Goal: Communication & Community: Ask a question

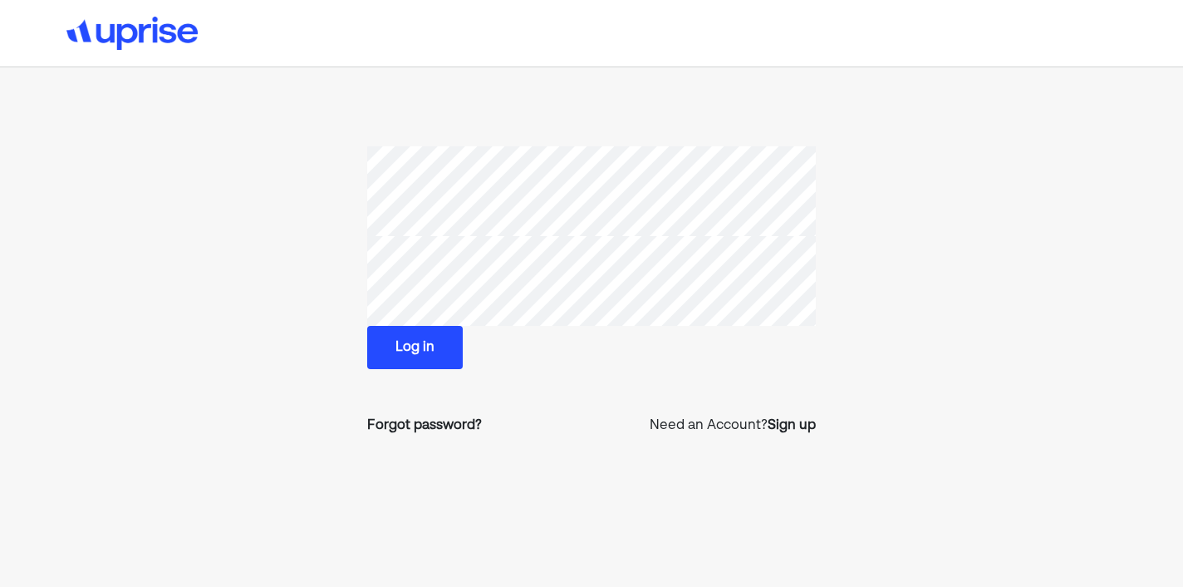
click at [412, 345] on button "Log in" at bounding box center [415, 347] width 96 height 43
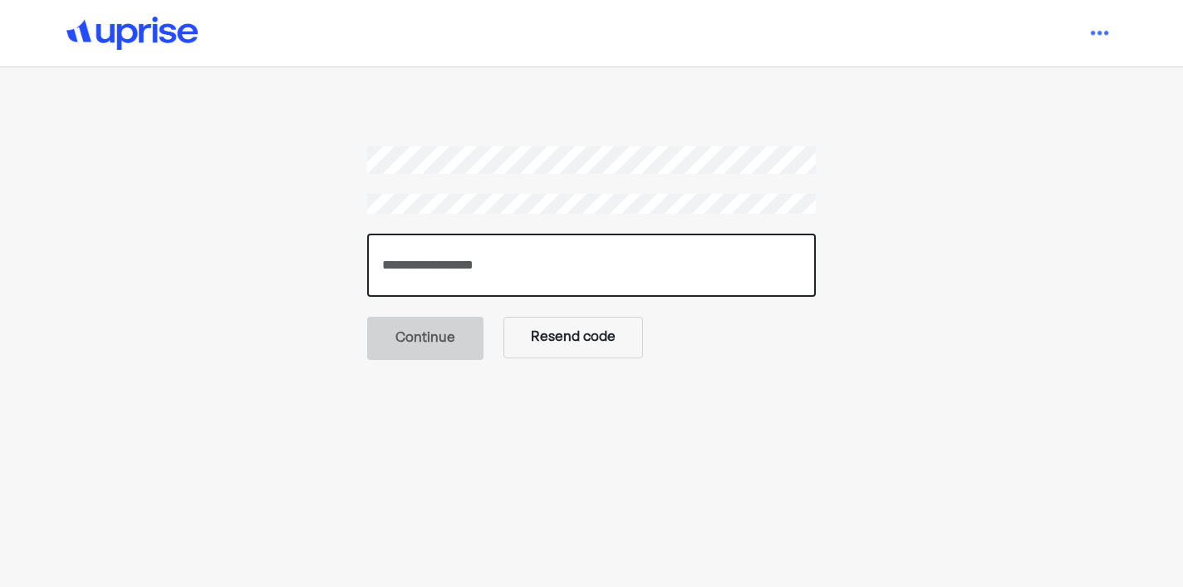
click at [466, 245] on input "number" at bounding box center [591, 264] width 449 height 63
type input "******"
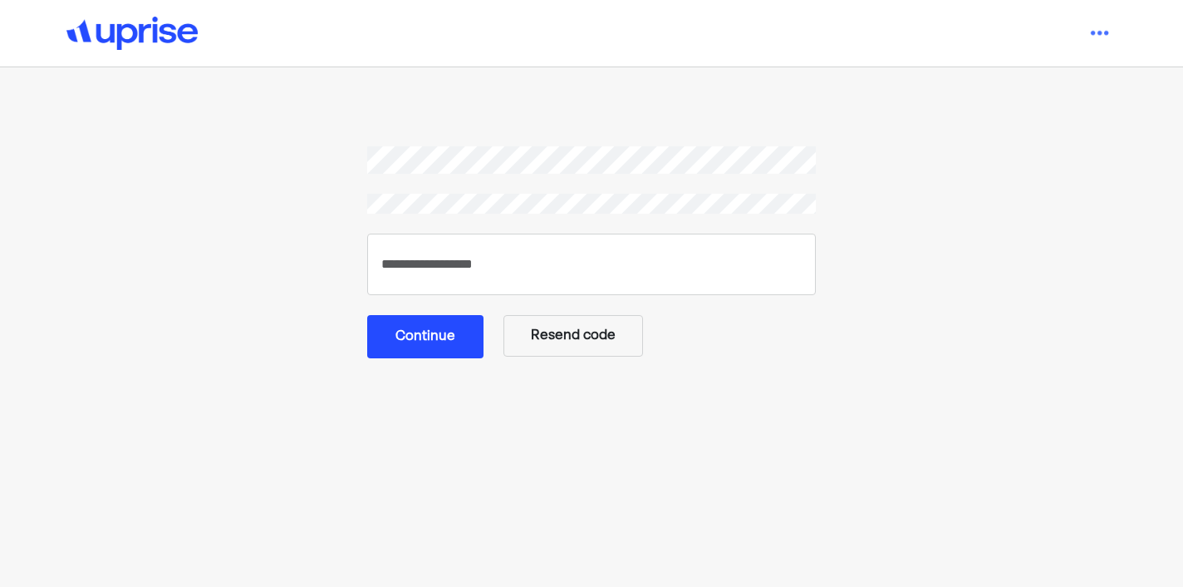
click at [450, 341] on button "Continue" at bounding box center [425, 336] width 116 height 43
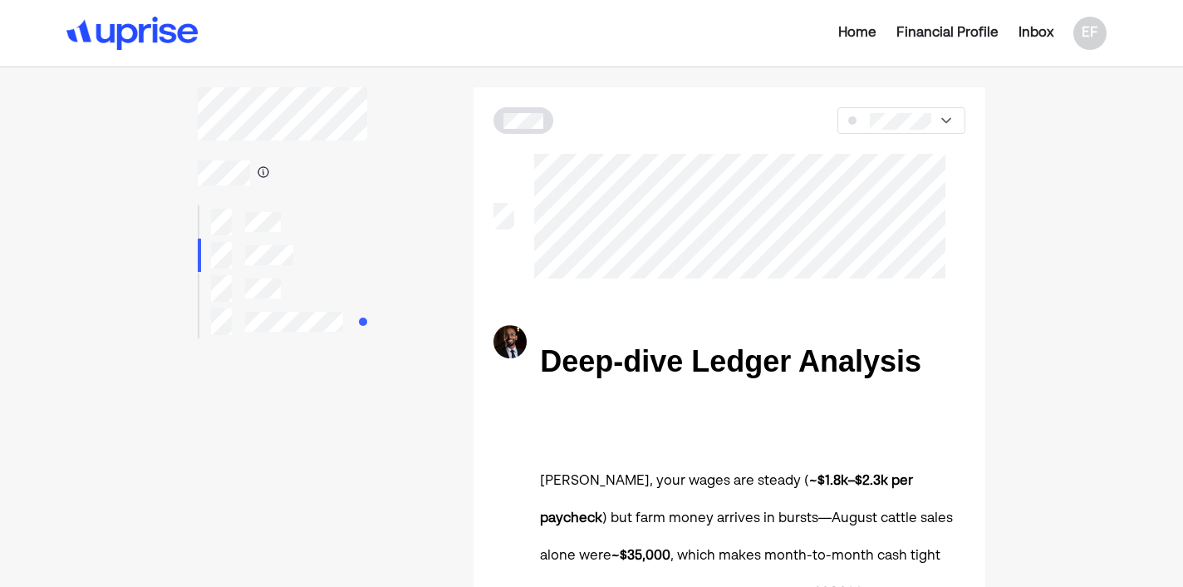
click at [853, 35] on div "Home" at bounding box center [857, 33] width 38 height 20
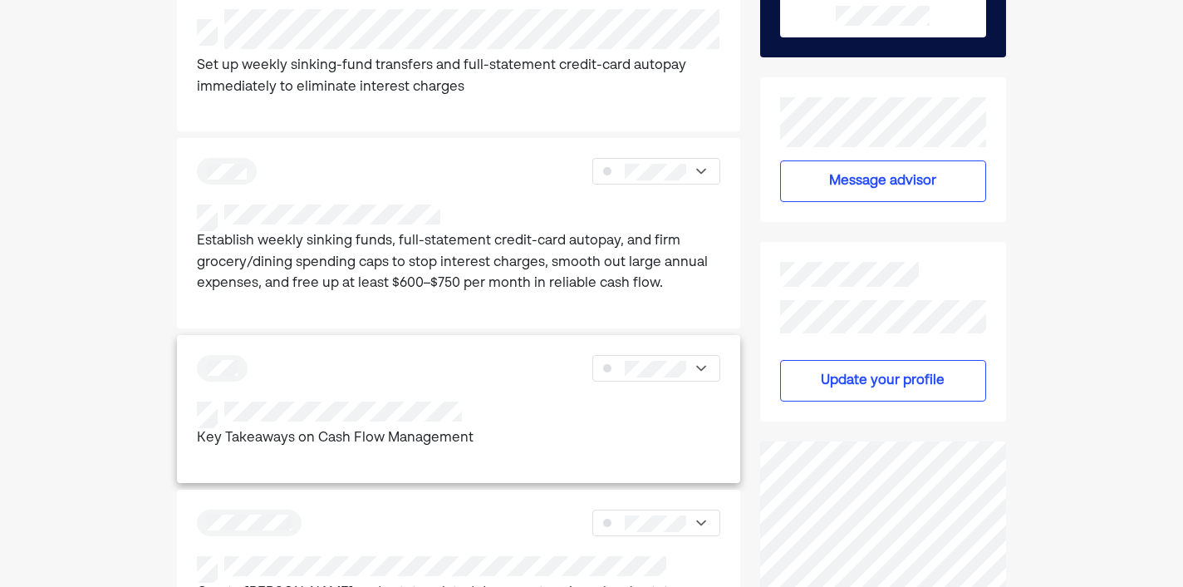
scroll to position [204, 0]
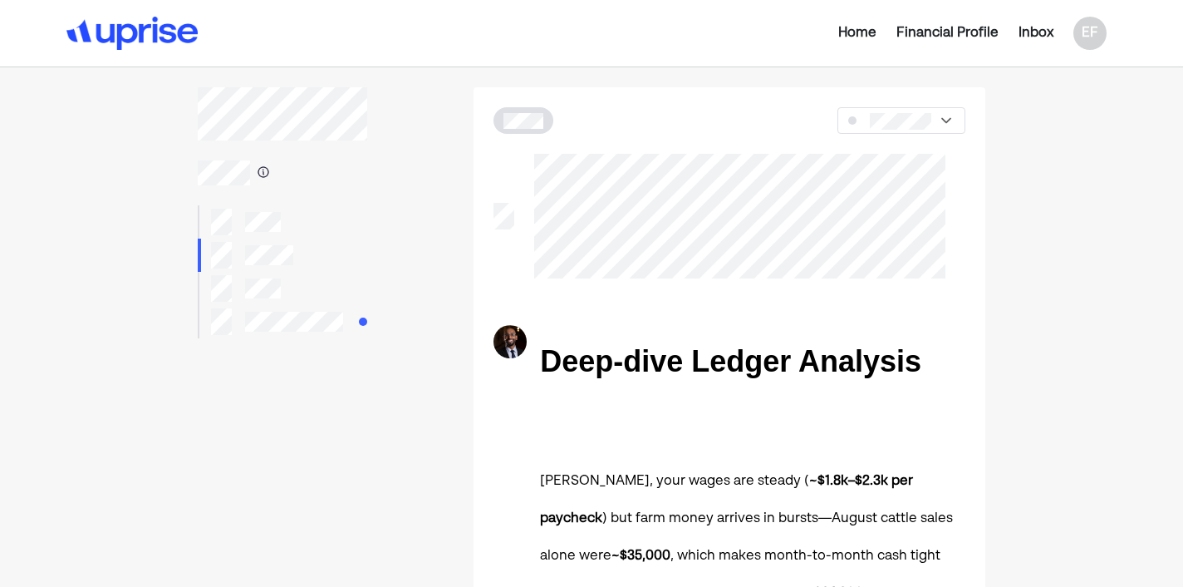
click at [848, 33] on div "Home" at bounding box center [857, 33] width 38 height 20
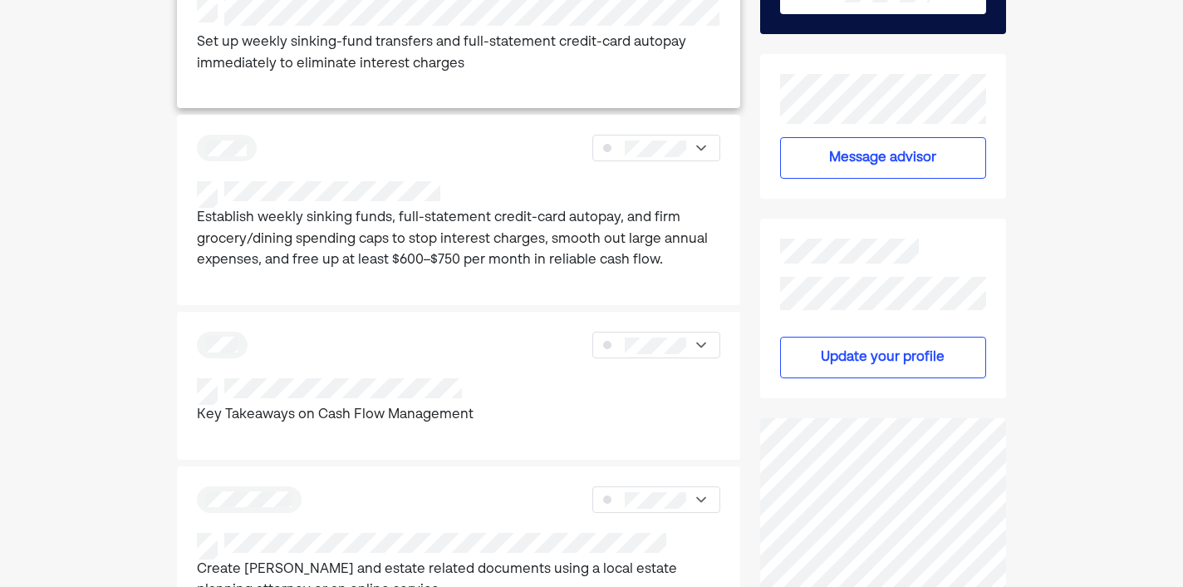
scroll to position [237, 0]
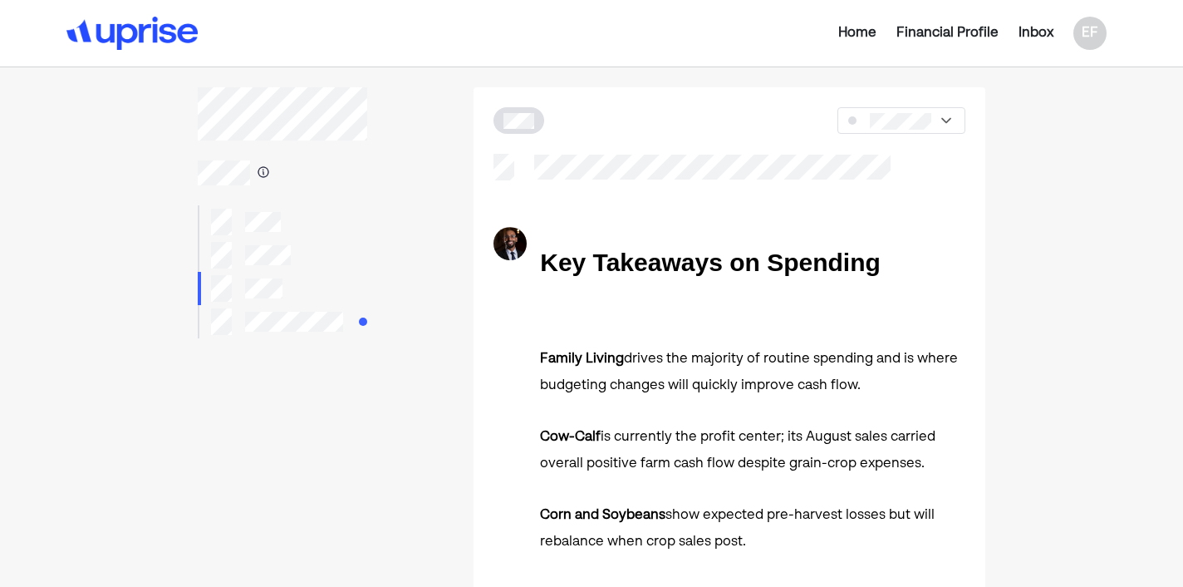
click at [846, 36] on div "Home" at bounding box center [857, 33] width 38 height 20
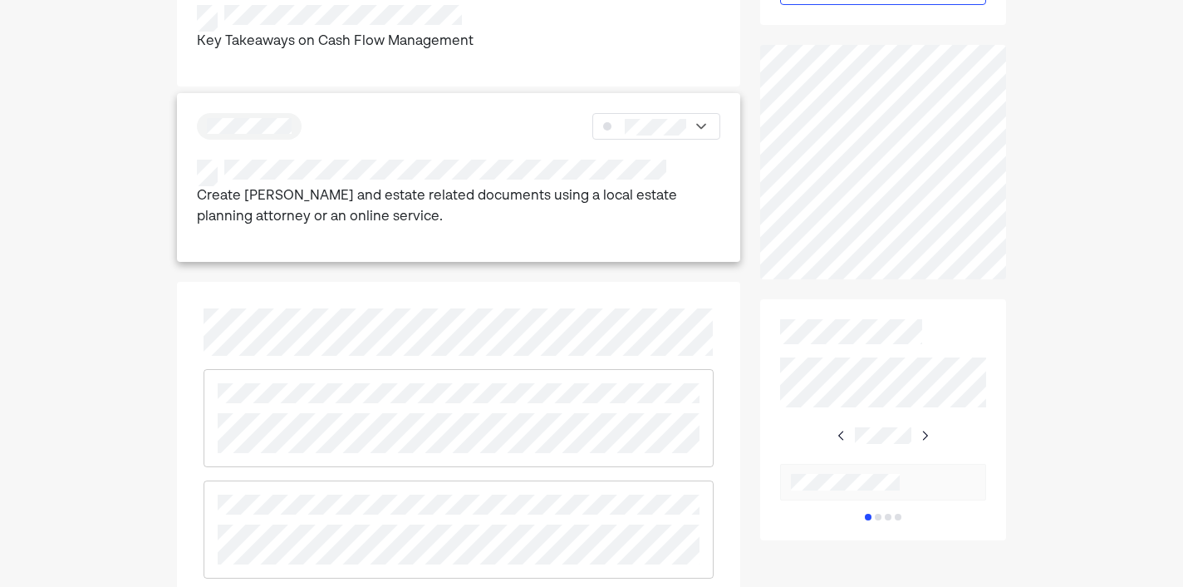
scroll to position [586, 0]
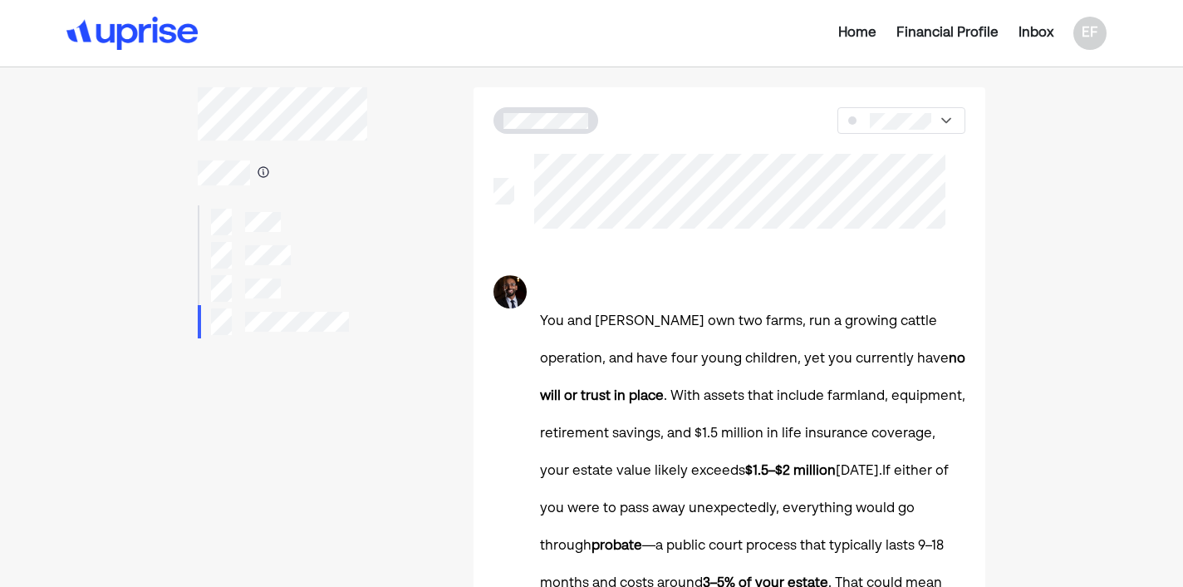
click at [846, 32] on div "Home" at bounding box center [857, 33] width 38 height 20
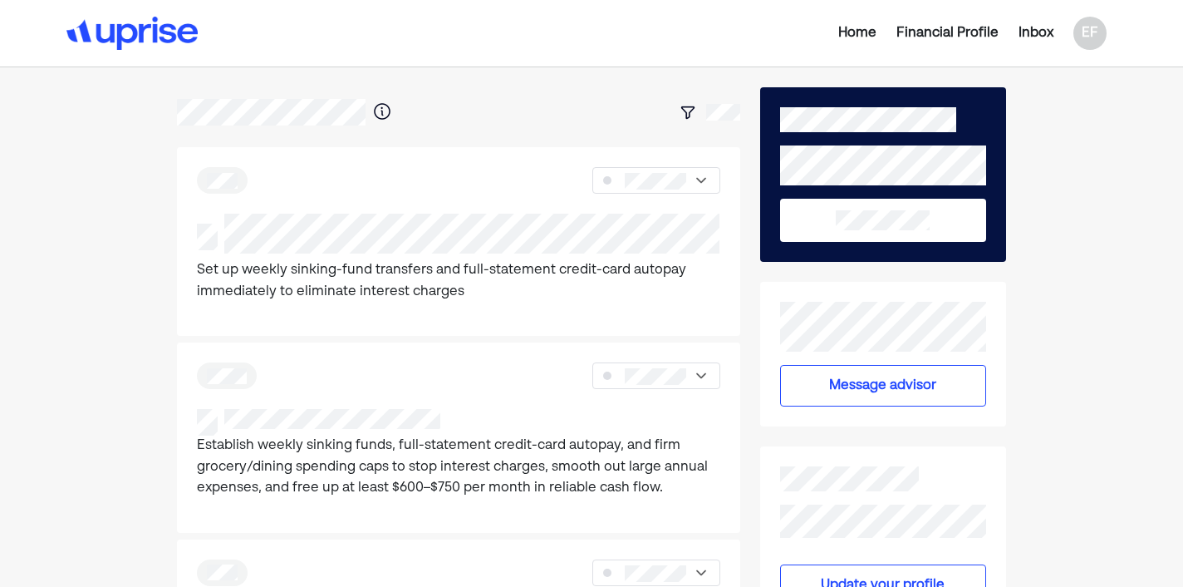
click at [892, 393] on button "Message advisor" at bounding box center [883, 386] width 206 height 42
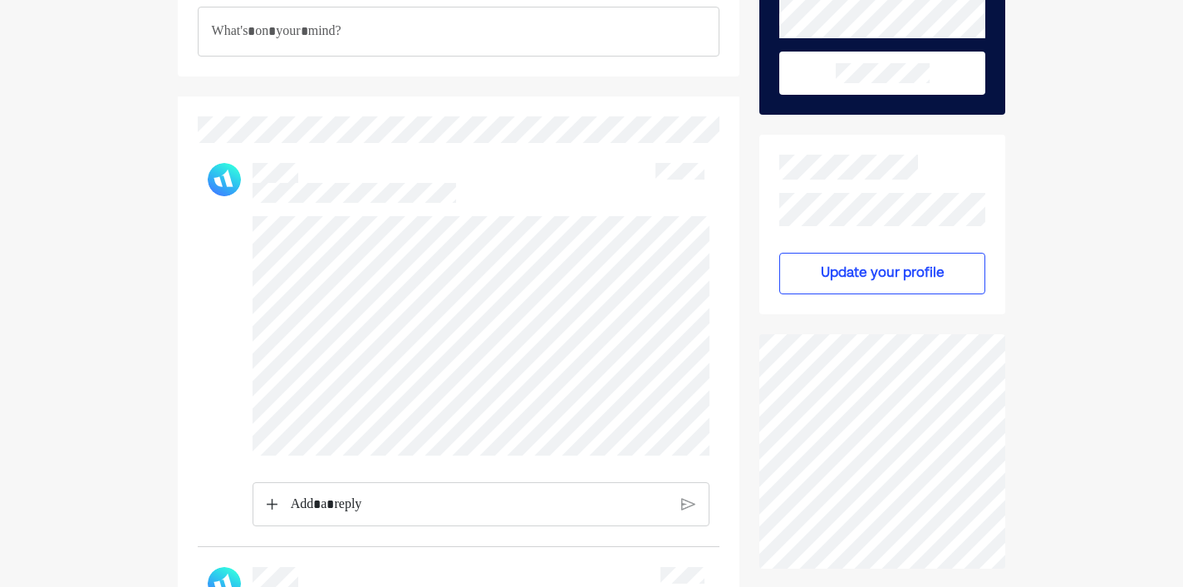
scroll to position [145, 0]
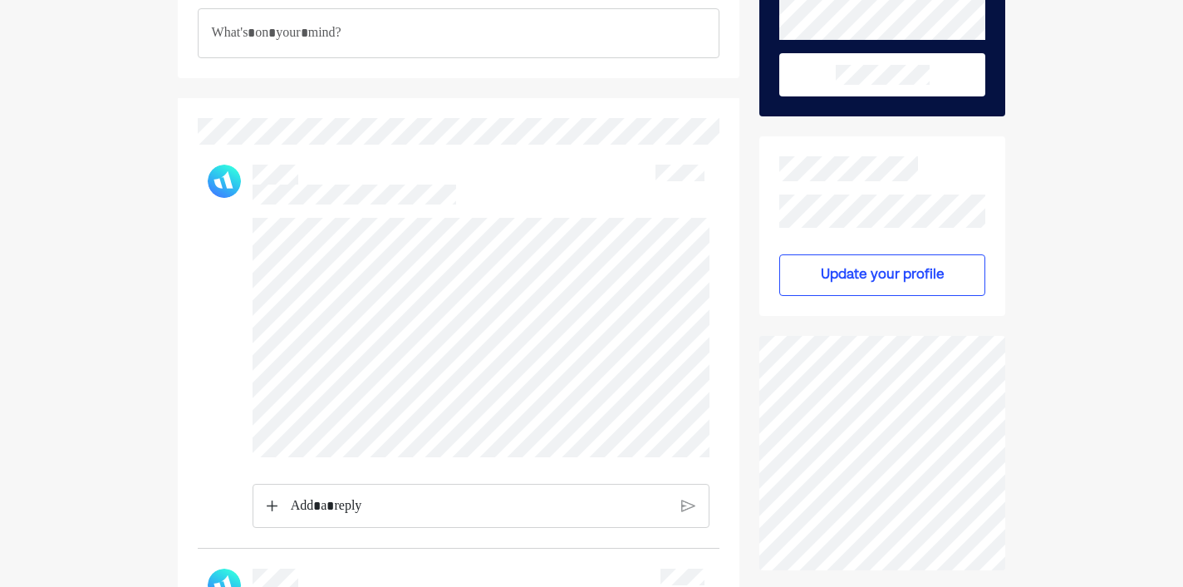
click at [548, 505] on p "Rich Text Editor. Editing area: main" at bounding box center [480, 506] width 378 height 22
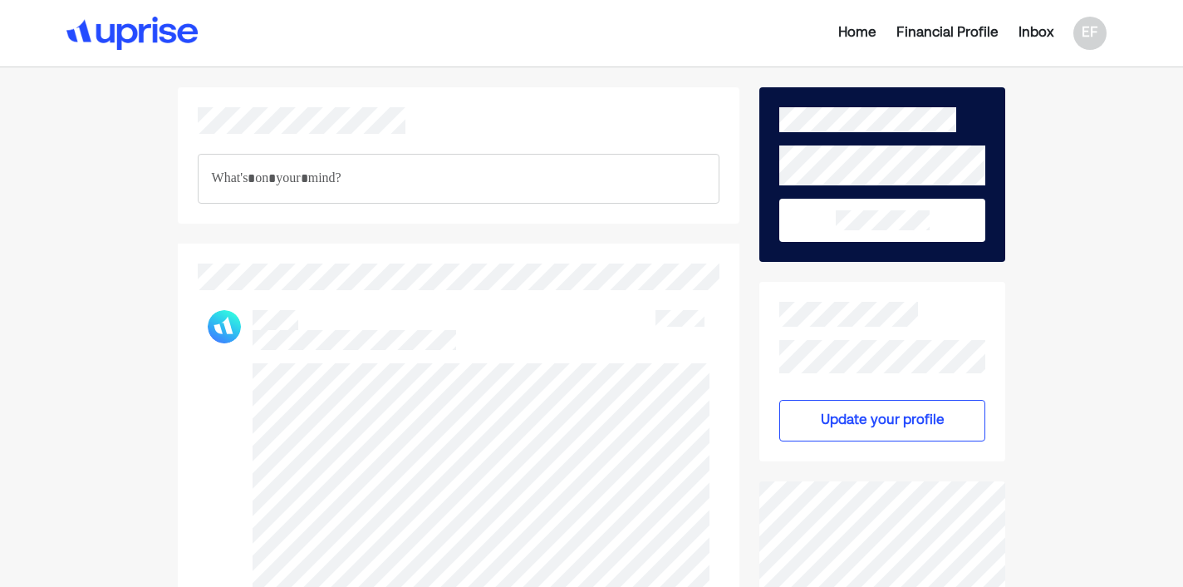
scroll to position [0, 0]
click at [907, 230] on button at bounding box center [882, 220] width 206 height 43
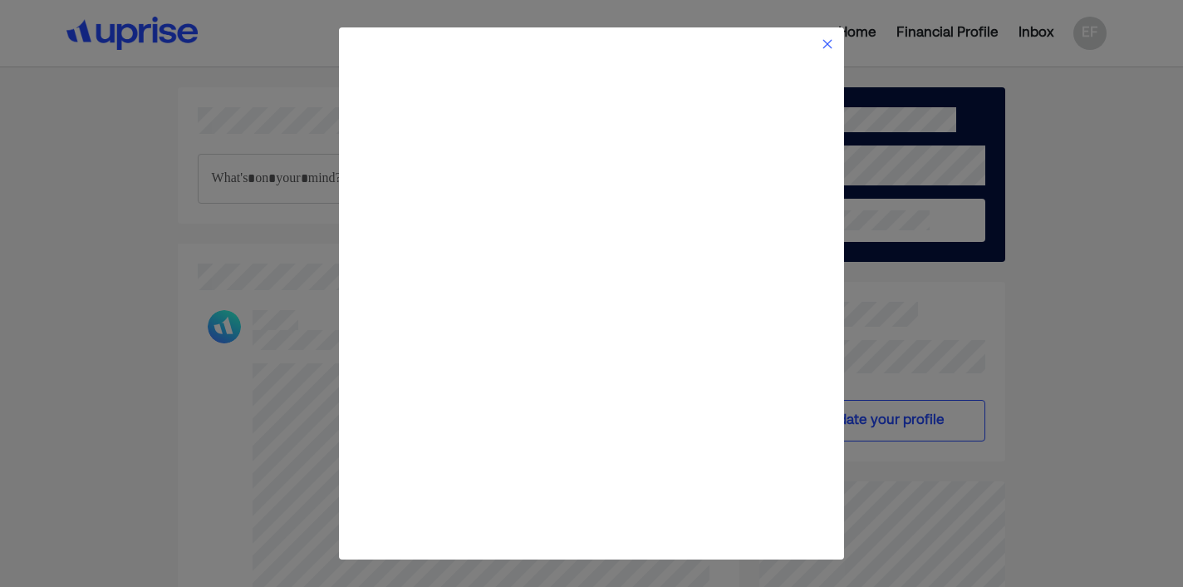
click at [828, 42] on img at bounding box center [827, 43] width 13 height 13
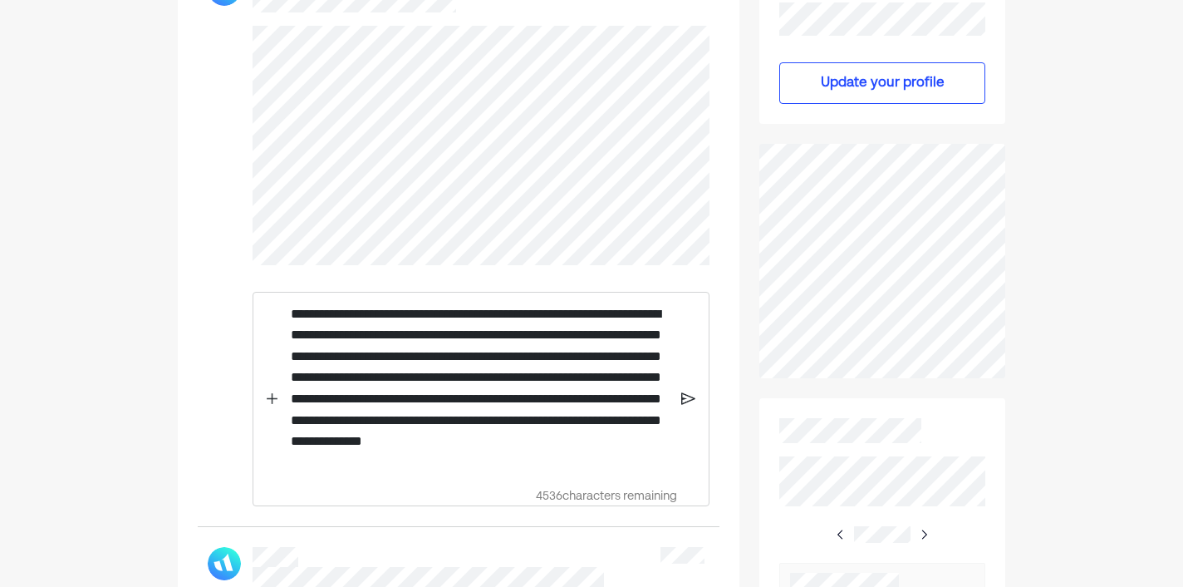
scroll to position [396, 0]
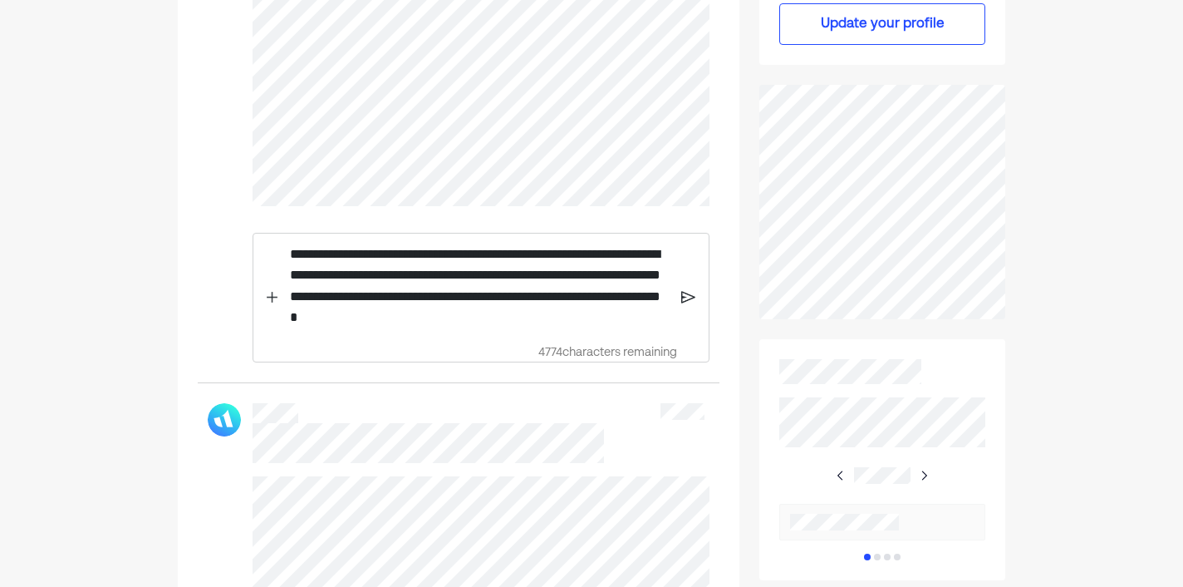
drag, startPoint x: 569, startPoint y: 324, endPoint x: 594, endPoint y: 317, distance: 26.0
click at [594, 317] on p "**********" at bounding box center [480, 284] width 380 height 83
click at [555, 318] on p "**********" at bounding box center [480, 284] width 380 height 83
click at [556, 318] on p "**********" at bounding box center [480, 284] width 380 height 83
click at [567, 317] on p "**********" at bounding box center [480, 284] width 380 height 83
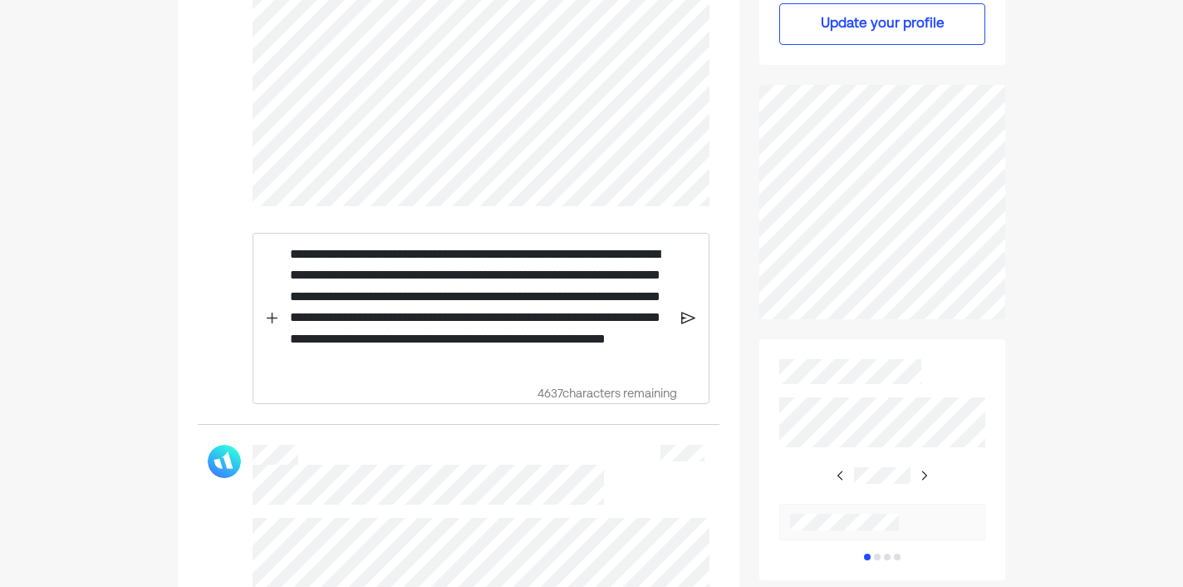
click at [689, 318] on img at bounding box center [688, 318] width 14 height 15
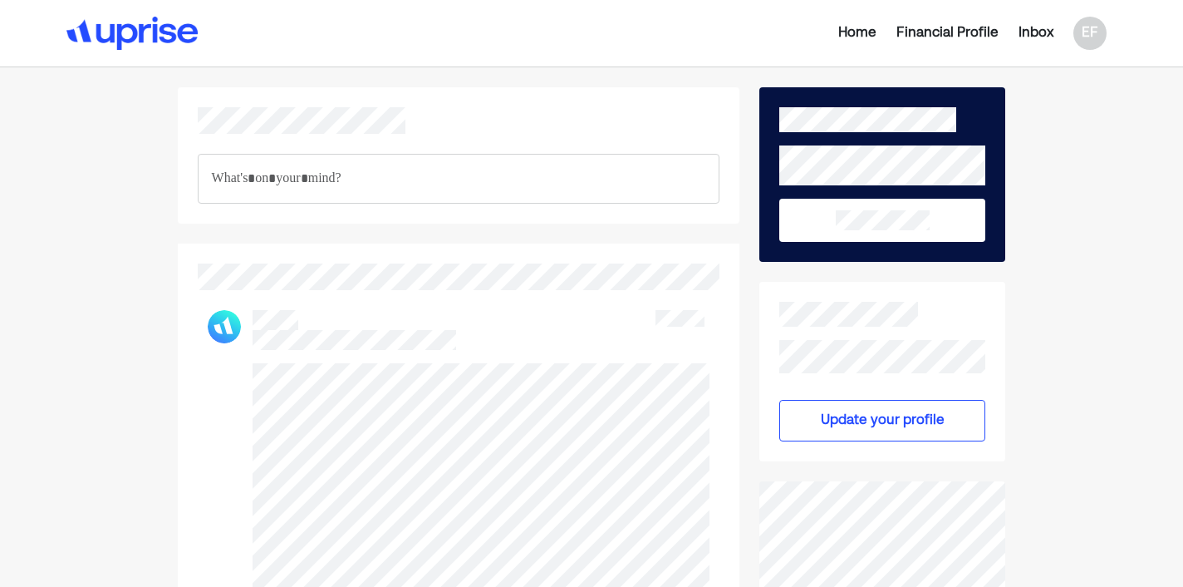
scroll to position [0, 0]
click at [852, 37] on div "Home" at bounding box center [857, 33] width 38 height 20
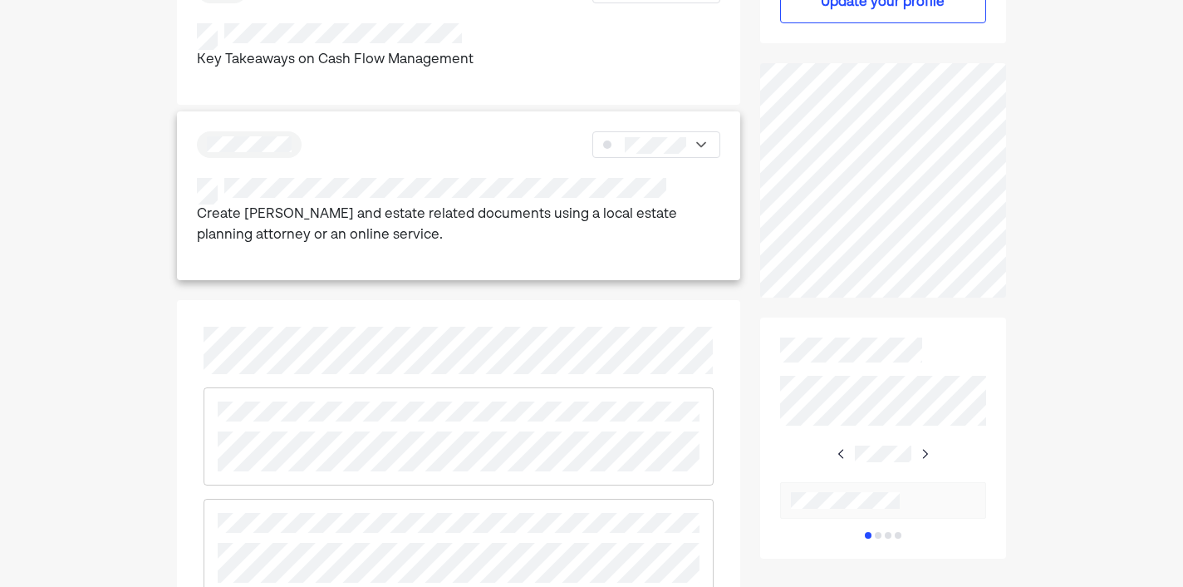
scroll to position [572, 0]
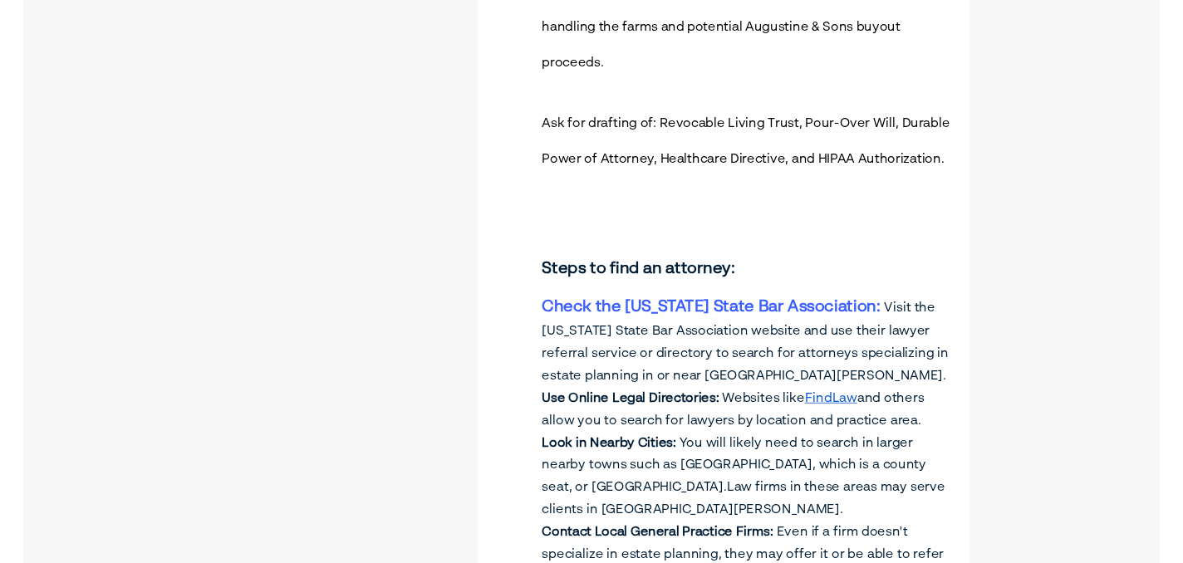
scroll to position [2187, 0]
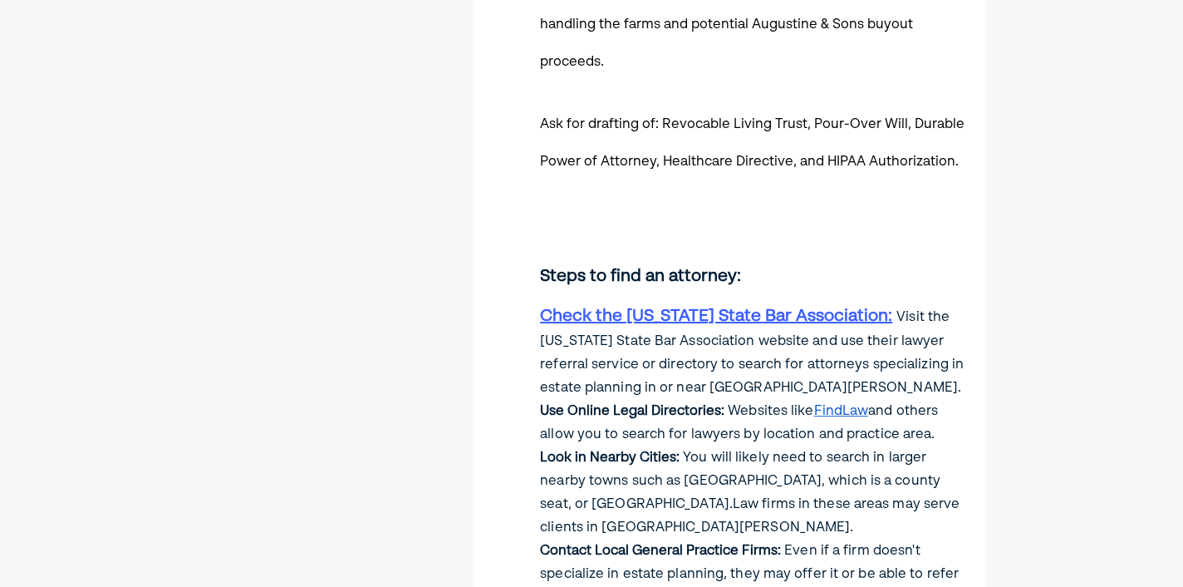
click at [789, 308] on link "Check the [US_STATE] State Bar Association:" at bounding box center [716, 316] width 352 height 17
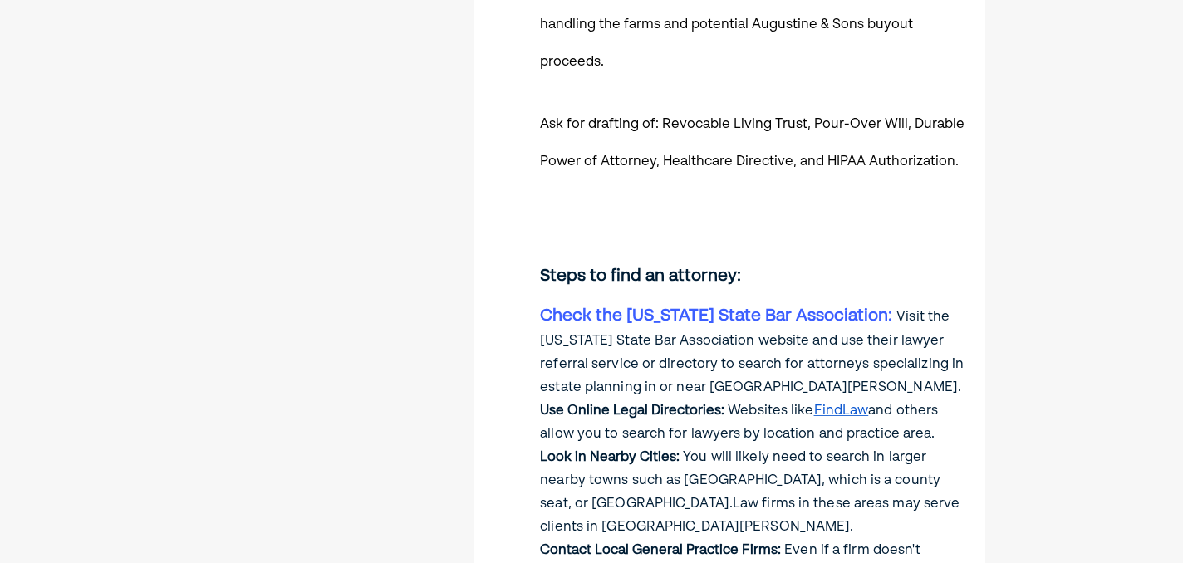
click at [852, 405] on link "FindLaw" at bounding box center [841, 411] width 55 height 13
